Goal: Task Accomplishment & Management: Manage account settings

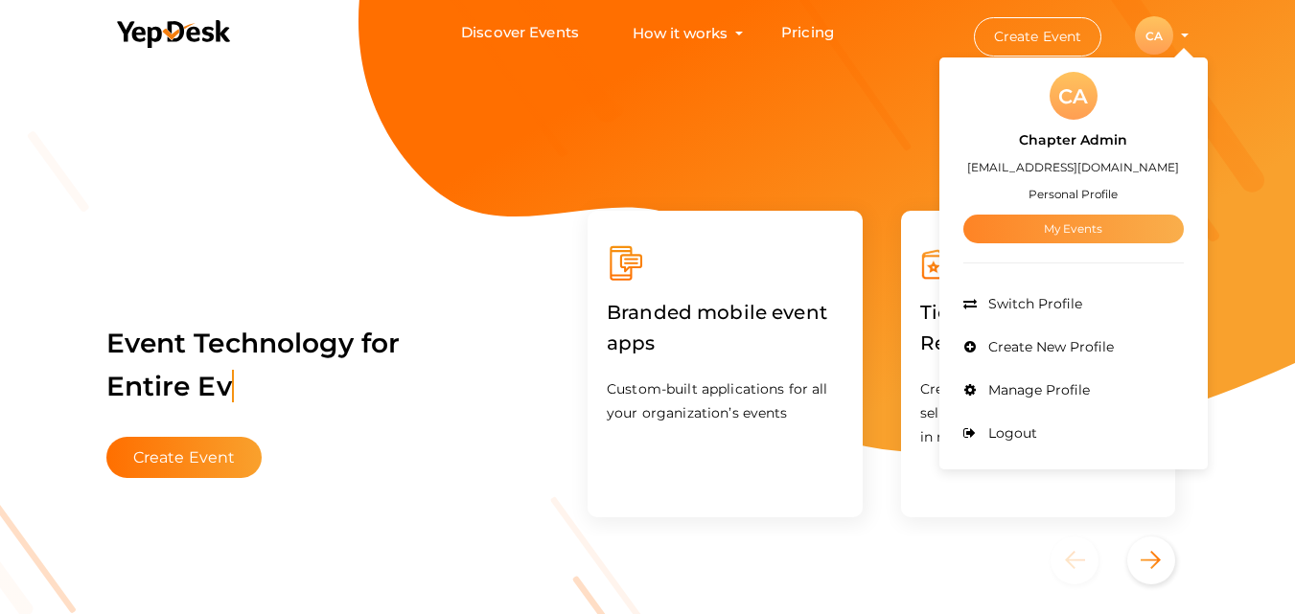
click at [1049, 236] on link "My Events" at bounding box center [1073, 229] width 220 height 29
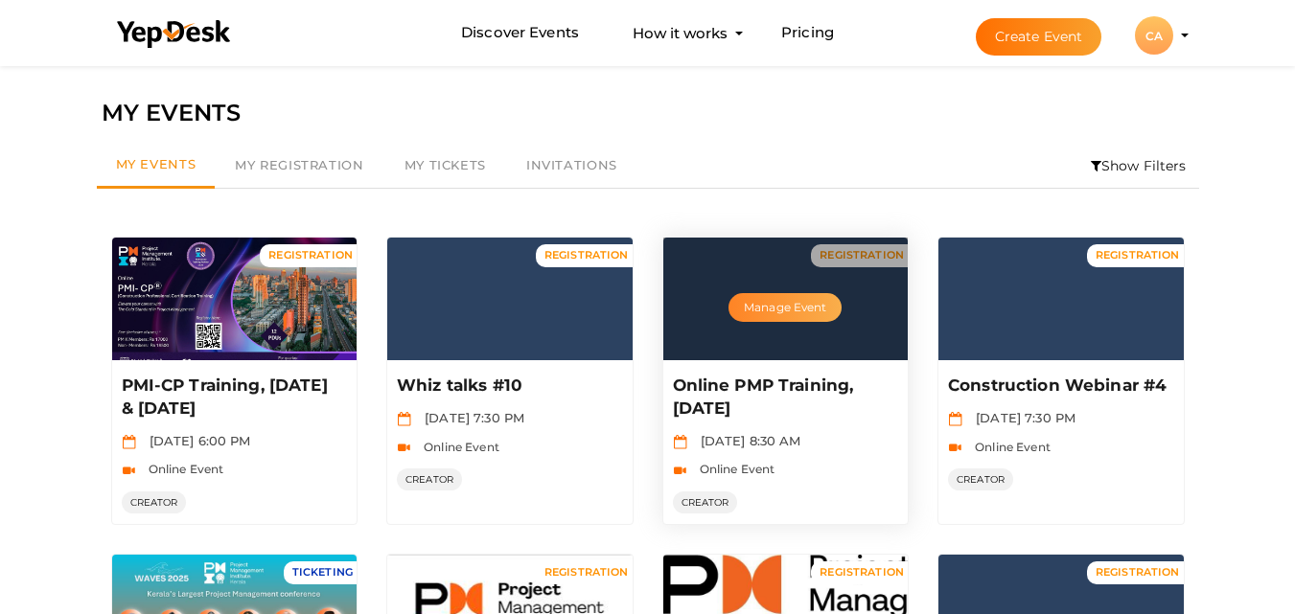
click at [809, 301] on button "Manage Event" at bounding box center [784, 307] width 113 height 29
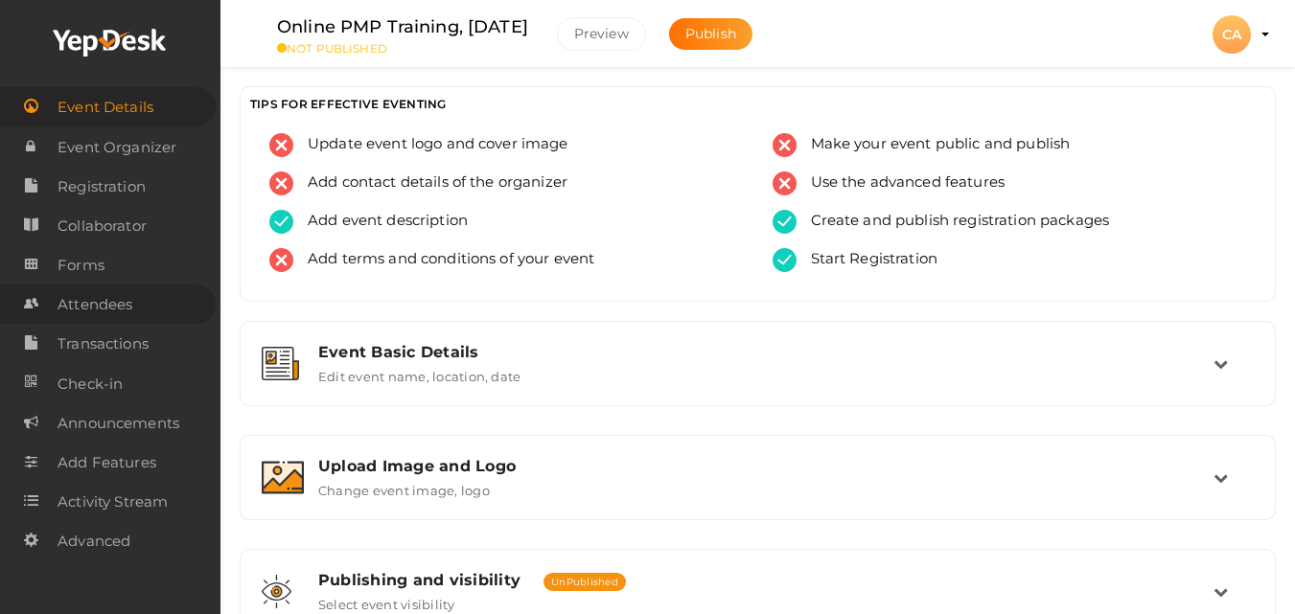
click at [126, 303] on span "Attendees" at bounding box center [94, 305] width 75 height 38
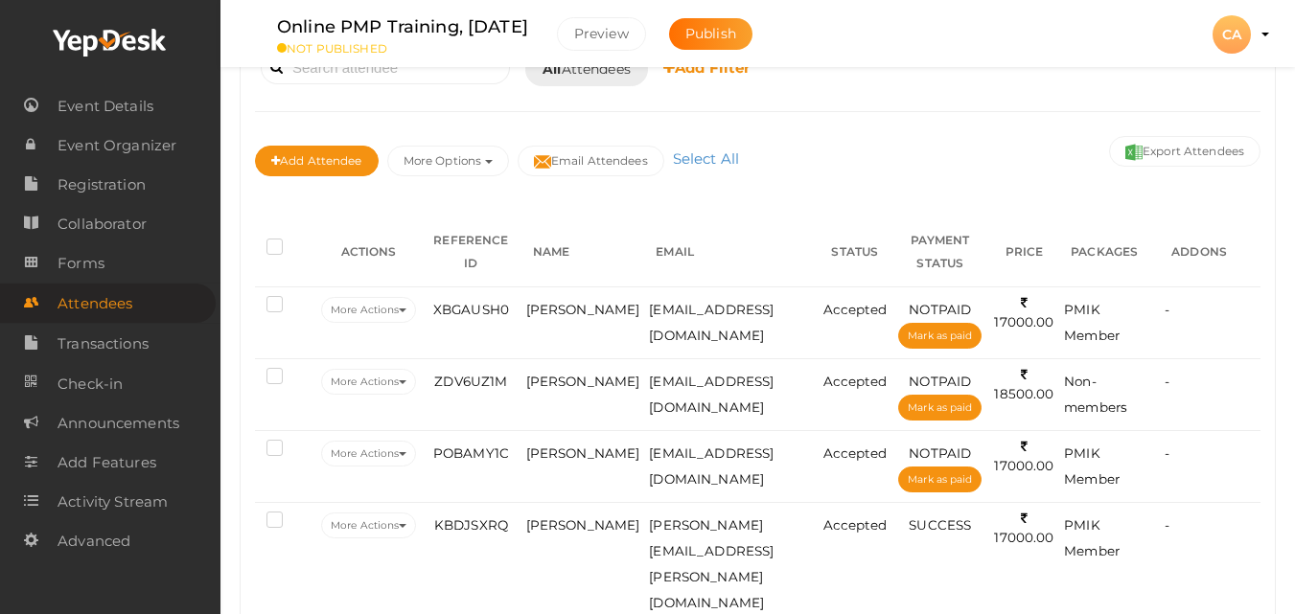
scroll to position [200, 0]
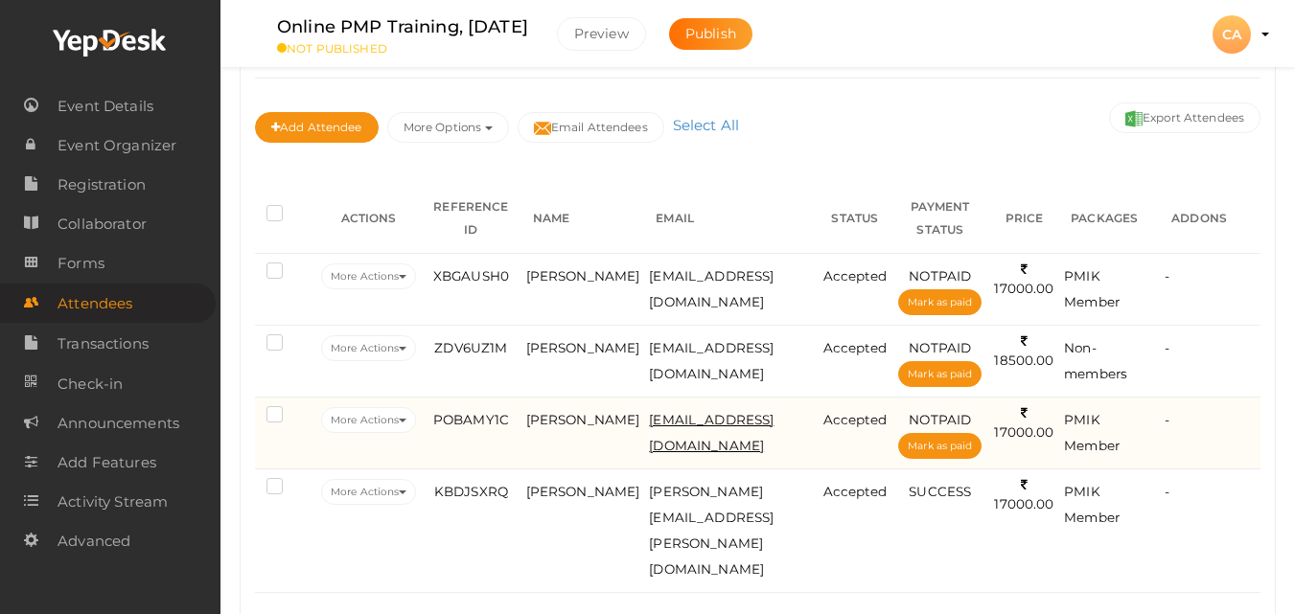
click at [766, 422] on span "[EMAIL_ADDRESS][DOMAIN_NAME]" at bounding box center [711, 432] width 125 height 41
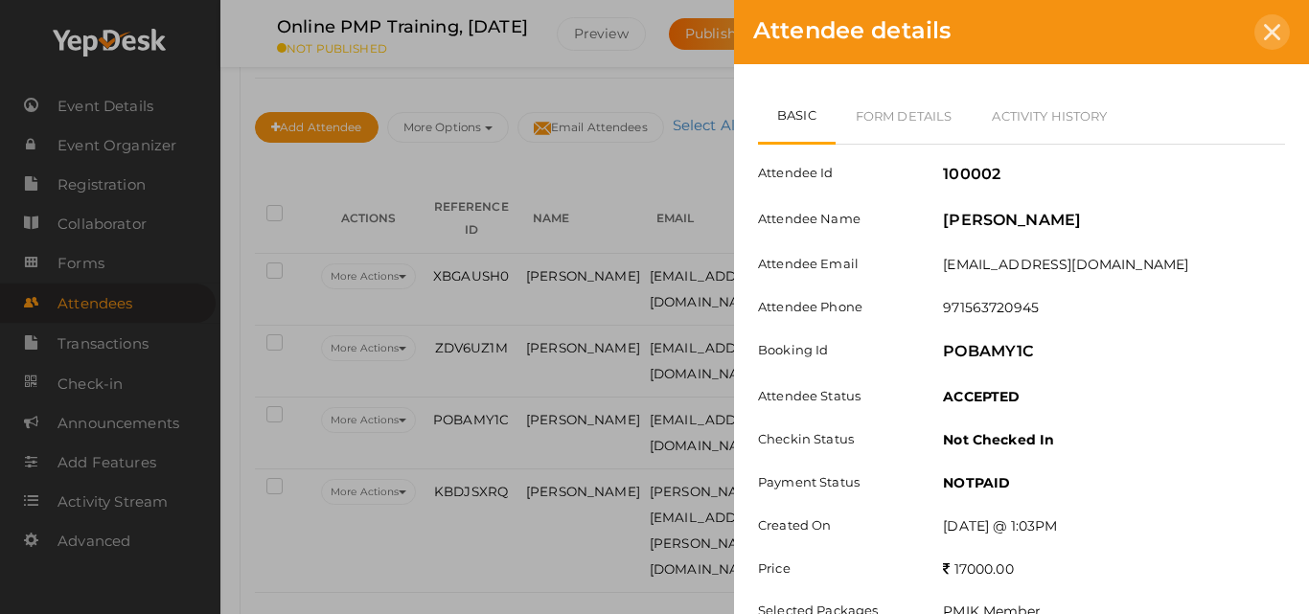
click at [1279, 23] on div at bounding box center [1271, 31] width 35 height 35
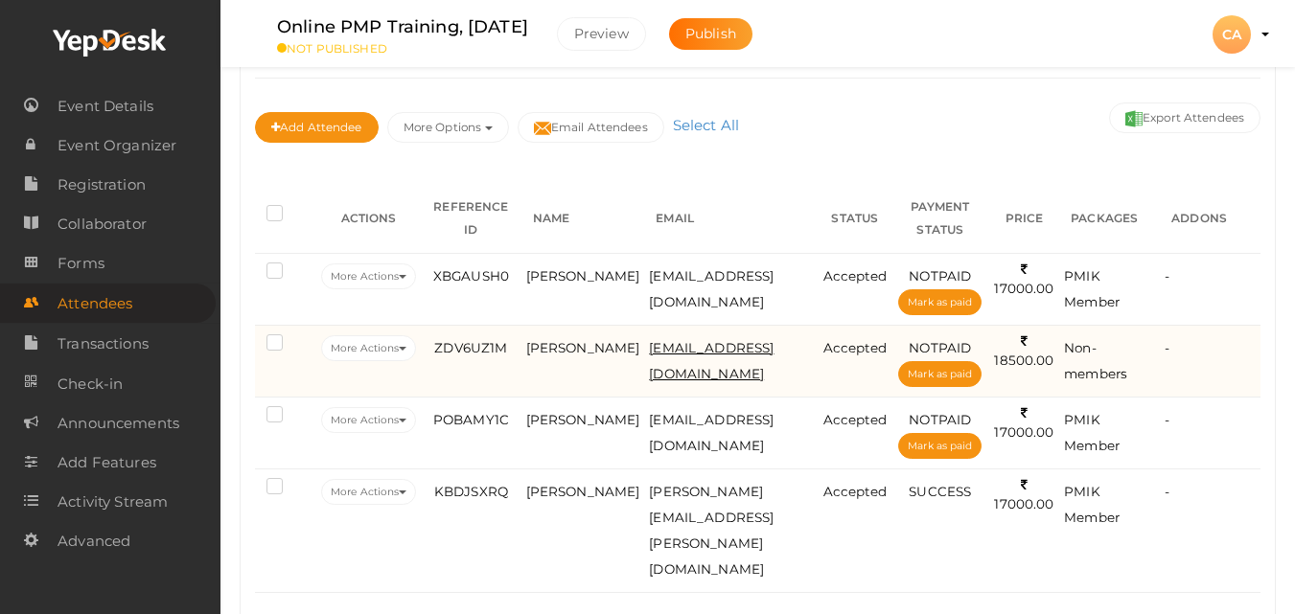
click at [687, 345] on span "[EMAIL_ADDRESS][DOMAIN_NAME]" at bounding box center [711, 360] width 125 height 41
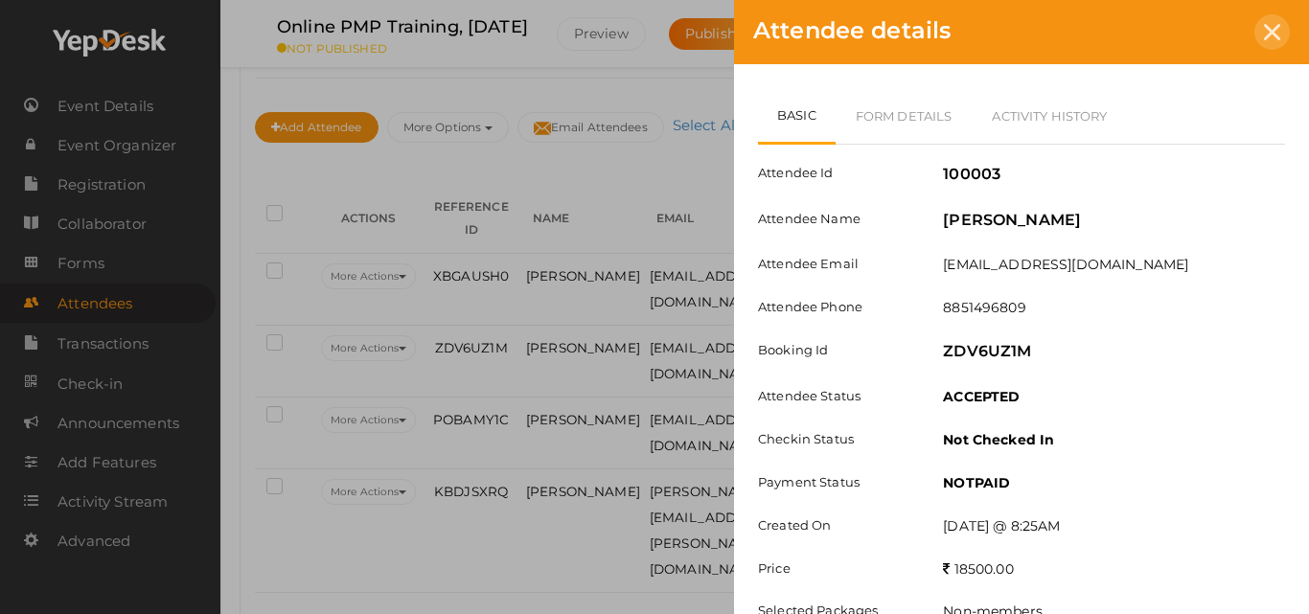
click at [1275, 33] on icon at bounding box center [1272, 32] width 16 height 16
